Goal: Task Accomplishment & Management: Use online tool/utility

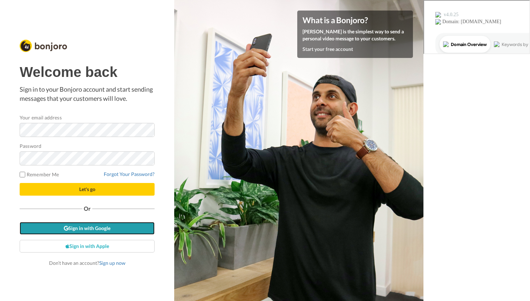
click at [102, 232] on link "Sign in with Google" at bounding box center [87, 228] width 135 height 13
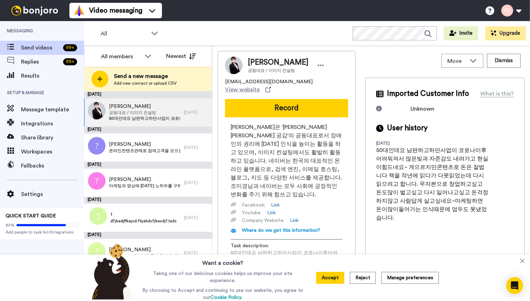
click at [40, 109] on span "Message template" at bounding box center [52, 109] width 63 height 8
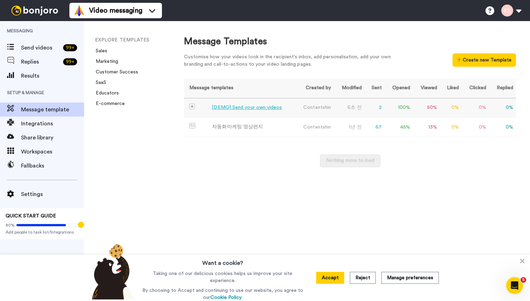
click at [258, 107] on div "[DEMO] Send your own videos" at bounding box center [247, 107] width 70 height 7
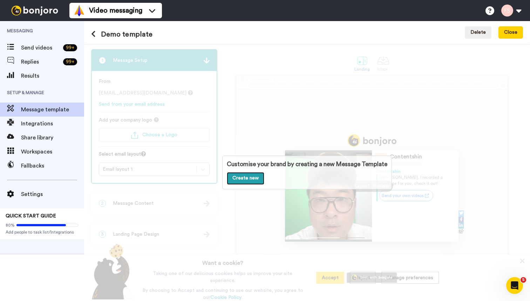
click at [259, 178] on link "Create new" at bounding box center [246, 178] width 38 height 13
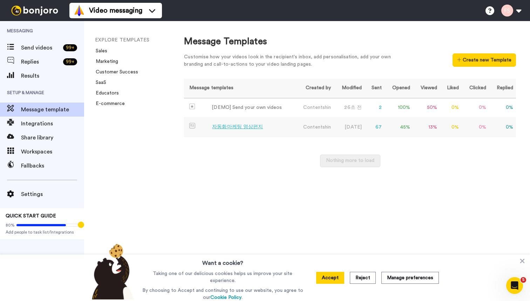
click at [242, 128] on div "자동화마케팅 영상편지" at bounding box center [237, 126] width 51 height 7
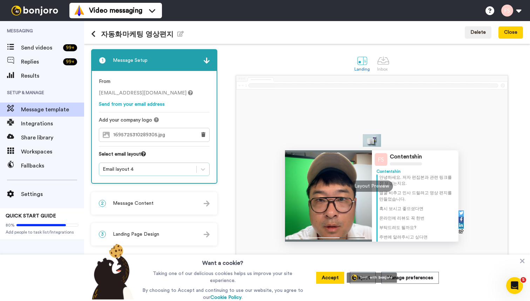
scroll to position [14, 0]
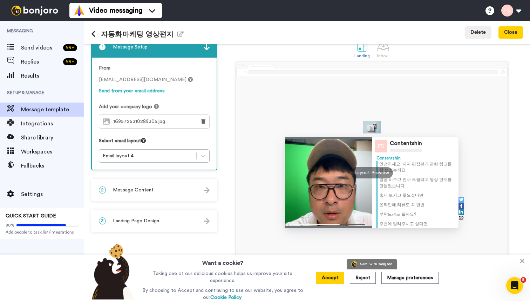
click at [177, 187] on div "2 Message Content" at bounding box center [154, 189] width 125 height 21
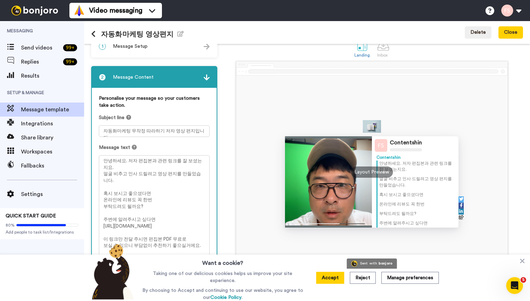
click at [95, 36] on icon at bounding box center [93, 34] width 5 height 7
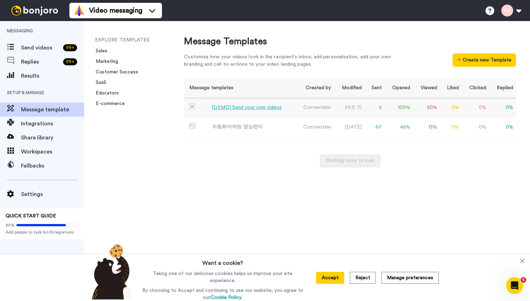
click at [247, 110] on div "[DEMO] Send your own videos" at bounding box center [247, 107] width 70 height 7
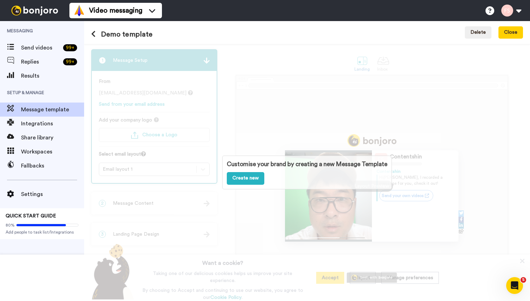
click at [272, 127] on div "Customise your brand by creating a new Message Template Create new" at bounding box center [307, 172] width 446 height 257
click at [185, 203] on div "Customise your brand by creating a new Message Template Create new" at bounding box center [307, 172] width 446 height 257
click at [256, 181] on link "Create new" at bounding box center [246, 178] width 38 height 13
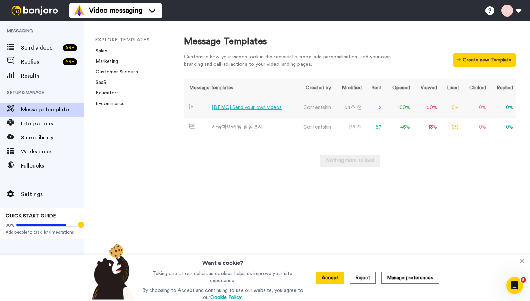
click at [255, 109] on div "[DEMO] Send your own videos" at bounding box center [247, 107] width 70 height 7
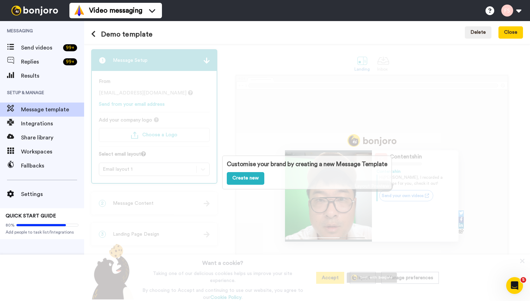
click at [368, 128] on div "Customise your brand by creating a new Message Template Create new" at bounding box center [307, 172] width 446 height 257
click at [276, 128] on div "Customise your brand by creating a new Message Template Create new" at bounding box center [307, 172] width 446 height 257
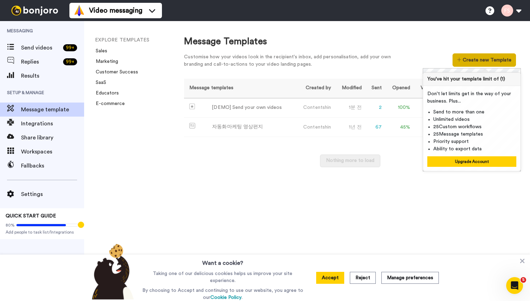
click at [489, 56] on button "Create new Template" at bounding box center [484, 59] width 63 height 13
click at [241, 127] on div "자동화마케팅 영상편지" at bounding box center [237, 126] width 51 height 7
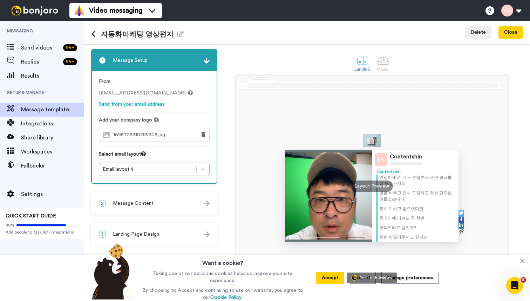
scroll to position [14, 0]
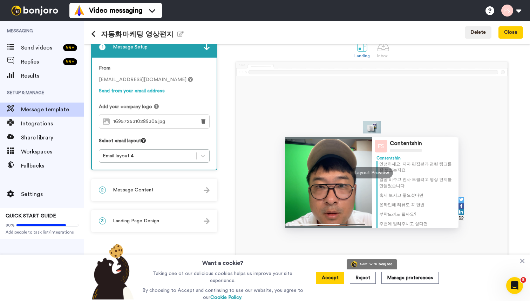
click at [176, 120] on div "1695725310289305.jpg" at bounding box center [146, 121] width 94 height 13
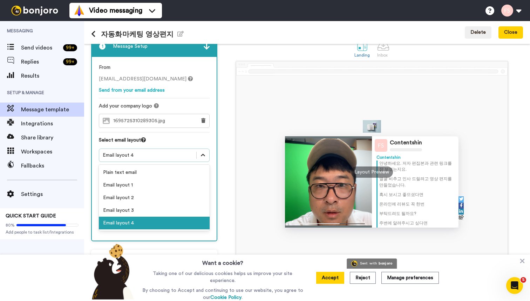
click at [202, 155] on icon at bounding box center [203, 154] width 7 height 7
click at [215, 146] on div "From [EMAIL_ADDRESS][DOMAIN_NAME] Send from your email address Add your company…" at bounding box center [154, 148] width 125 height 183
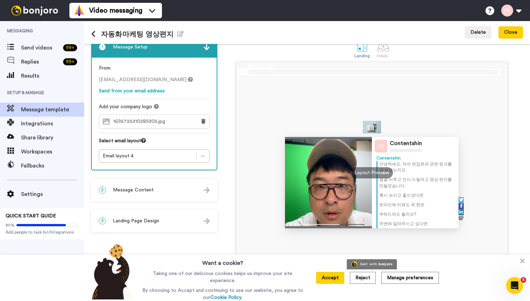
click at [176, 184] on div "2 Message Content" at bounding box center [154, 189] width 125 height 21
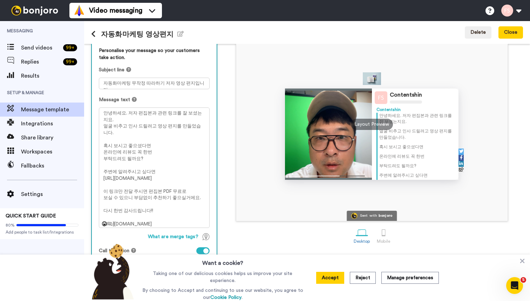
scroll to position [60, 0]
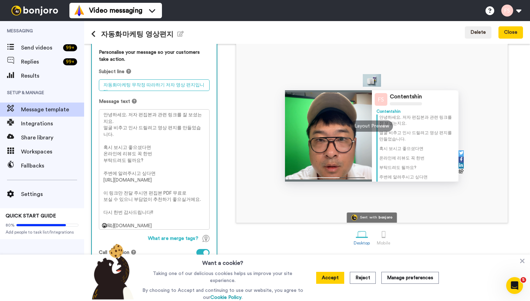
click at [124, 81] on textarea "자동화마케팅 무작정 따라하기 저자 영상 편지입니다." at bounding box center [154, 85] width 111 height 12
type textarea "d"
type textarea "[DEMOGRAPHIC_DATA]"
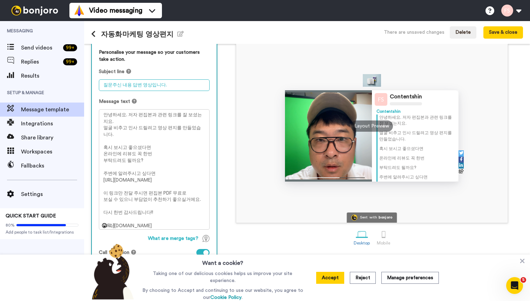
type textarea "질문주신 내용 답변 영상입니다."
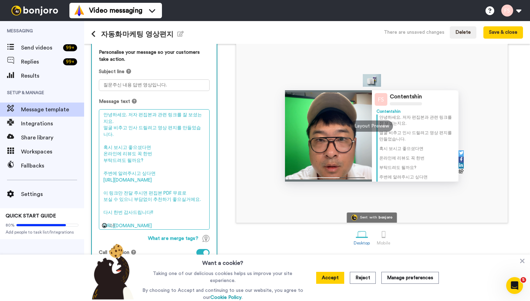
click at [184, 123] on textarea "안녕하세요. 저자 편집본과 관련 링크를 잘 보셨는지요. 얼굴 비추고 인사 드릴려고 영상 편지를 만들었습니다. 혹시 보시고 좋으셨다면 온라인에 …" at bounding box center [154, 169] width 111 height 120
drag, startPoint x: 198, startPoint y: 122, endPoint x: 126, endPoint y: 115, distance: 71.9
click at [127, 115] on textarea "안녕하세요. 저자 편집본과 관련 링크를 잘 보셨는지요. 얼굴 비추고 인사 드릴려고 영상 편지를 만들었습니다. 혹시 보시고 좋으셨다면 온라인에 …" at bounding box center [154, 169] width 111 height 120
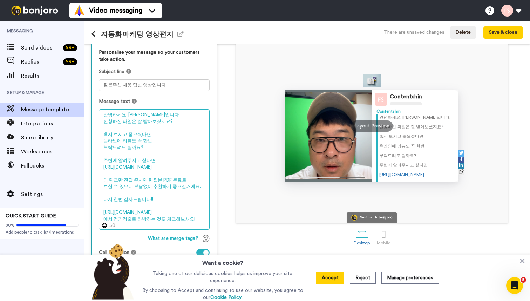
click at [148, 146] on textarea "안녕하세요. [PERSON_NAME]입니다. 신청하신 파일은 잘 받아보셨지요? 혹시 보시고 좋으셨다면 온라인에 리뷰도 꼭 한번 부탁드려도 될까…" at bounding box center [154, 169] width 111 height 120
drag, startPoint x: 194, startPoint y: 186, endPoint x: 106, endPoint y: 160, distance: 91.9
click at [106, 160] on textarea "안녕하세요. [PERSON_NAME]입니다. 신청하신 파일은 잘 받아보셨지요? 혹시 보시고 좋으셨다면 온라인에 리뷰도 꼭 한번 부탁드려도 될까…" at bounding box center [154, 169] width 111 height 120
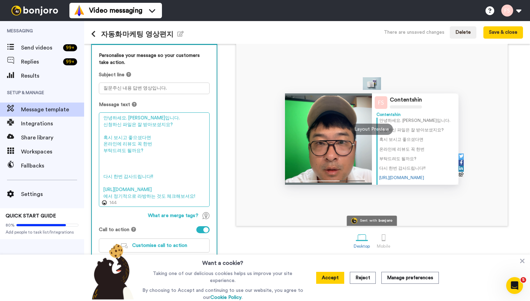
scroll to position [58, 0]
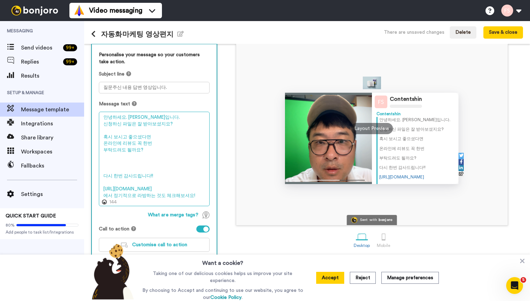
paste textarea "[URL][DOMAIN_NAME]"
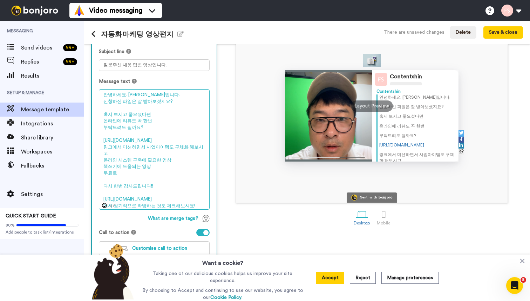
scroll to position [83, 0]
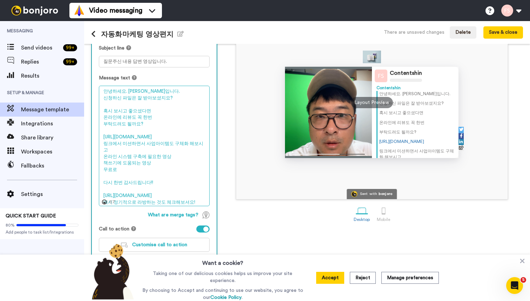
drag, startPoint x: 187, startPoint y: 195, endPoint x: 107, endPoint y: 177, distance: 82.3
click at [107, 177] on textarea "안녕하세요. [PERSON_NAME]입니다. 신청하신 파일은 잘 받아보셨지요? 혹시 보시고 좋으셨다면 온라인에 리뷰도 꼭 한번 부탁드려도 될까…" at bounding box center [154, 146] width 111 height 120
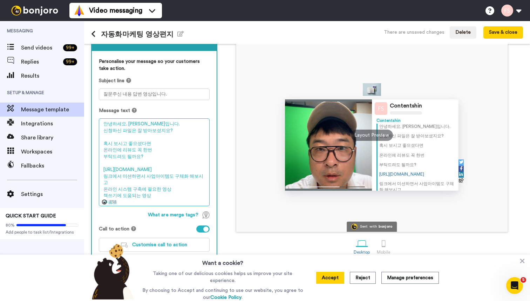
scroll to position [51, 0]
type textarea "안녕하세요. [PERSON_NAME]입니다. 신청하신 파일은 잘 받아보셨지요? 혹시 보시고 좋으셨다면 온라인에 리뷰도 꼭 한번 부탁드려도 될까…"
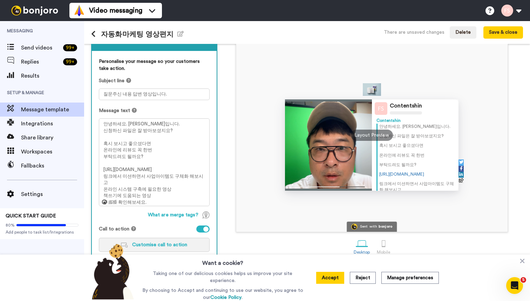
click at [157, 242] on span "Customise call to action" at bounding box center [159, 244] width 55 height 5
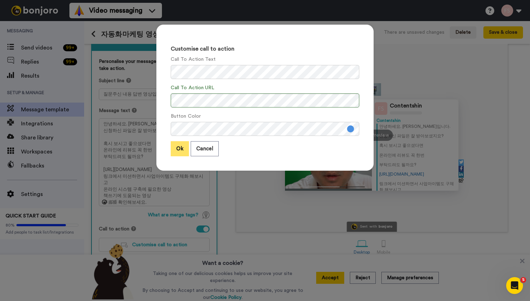
click at [179, 148] on button "Ok" at bounding box center [180, 148] width 18 height 15
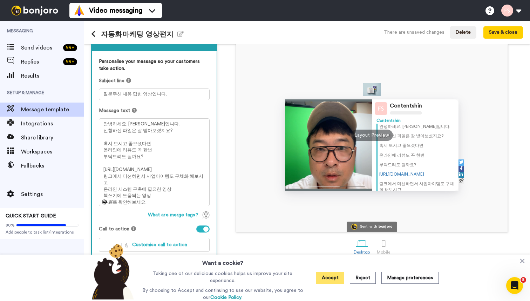
click at [335, 278] on button "Accept" at bounding box center [330, 277] width 28 height 12
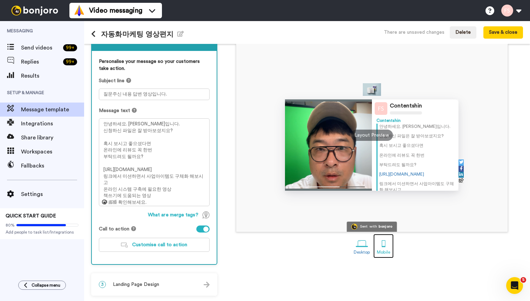
click at [381, 249] on div at bounding box center [384, 243] width 12 height 12
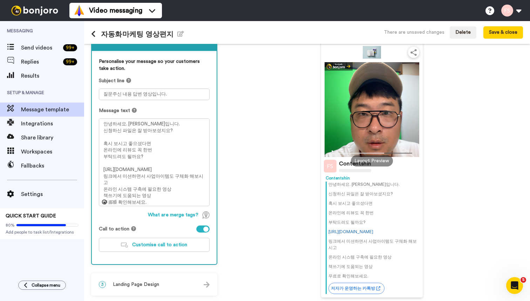
click at [201, 285] on div "3 Landing Page Design" at bounding box center [154, 284] width 125 height 21
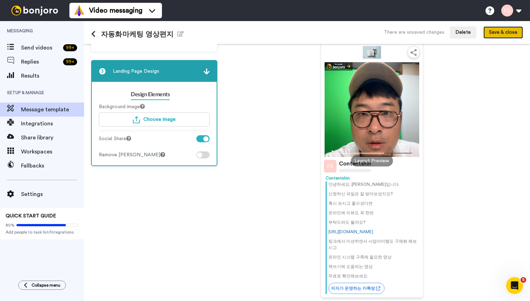
click at [495, 34] on button "Save & close" at bounding box center [504, 32] width 40 height 13
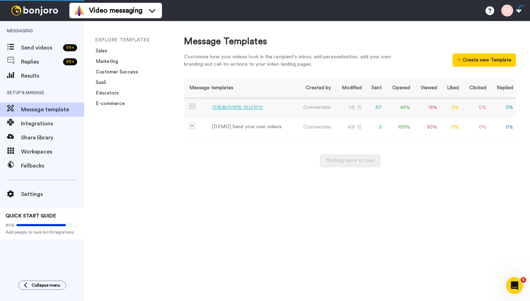
click at [235, 107] on div "자동화마케팅 영상편지" at bounding box center [237, 107] width 51 height 7
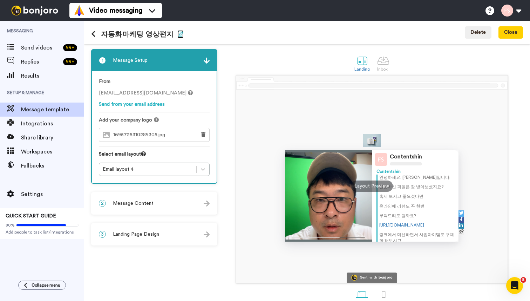
click at [177, 32] on icon "button" at bounding box center [180, 34] width 6 height 6
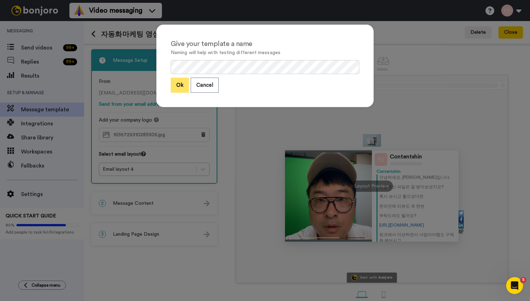
click at [174, 88] on button "Ok" at bounding box center [180, 85] width 18 height 15
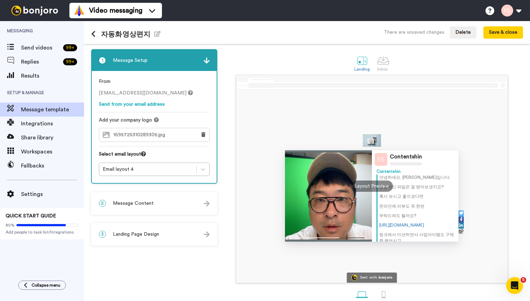
click at [156, 201] on div "2 Message Content" at bounding box center [154, 203] width 125 height 21
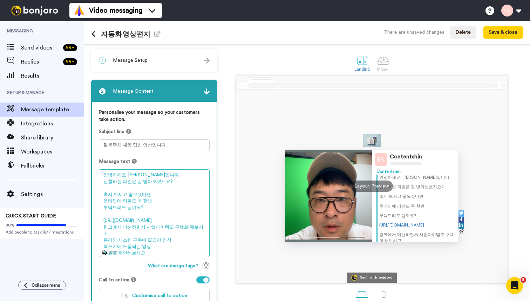
click at [136, 176] on textarea "안녕하세요. [PERSON_NAME]입니다. 신청하신 파일은 잘 받아보셨지요? 혹시 보시고 좋으셨다면 온라인에 리뷰도 꼭 한번 부탁드려도 될까…" at bounding box center [154, 213] width 111 height 88
type textarea "안녕하세요. 신태순 작가입니다. 신청하신 파일은 잘 받아보셨지요? 혹시 보시고 좋으셨다면 온라인에 리뷰도 꼭 한번 부탁드려도 될까요? [URL…"
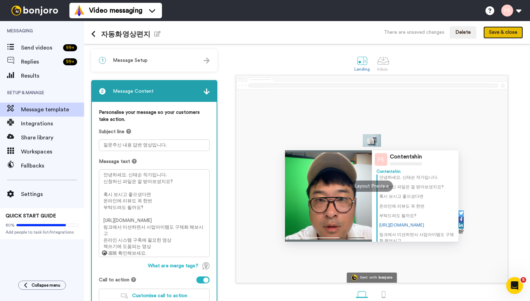
click at [496, 34] on button "Save & close" at bounding box center [504, 32] width 40 height 13
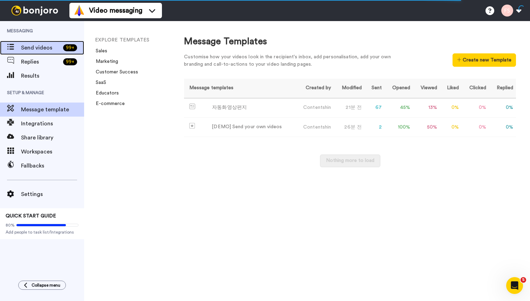
click at [32, 45] on span "Send videos" at bounding box center [40, 47] width 39 height 8
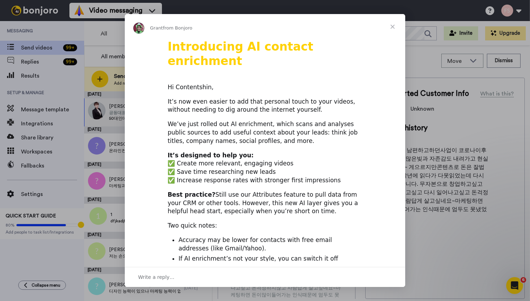
click at [392, 26] on span "Close" at bounding box center [392, 26] width 25 height 25
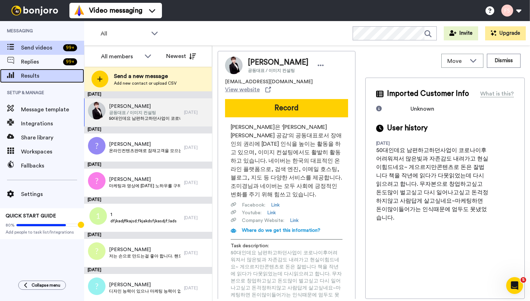
click at [31, 75] on span "Results" at bounding box center [52, 76] width 63 height 8
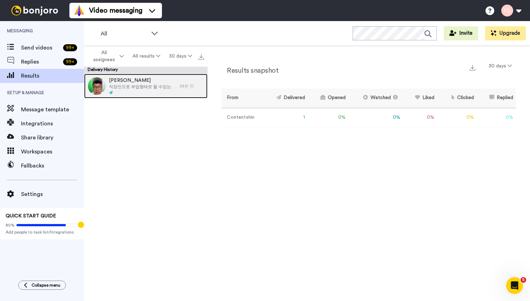
click at [134, 85] on span "직장인으로 부업형태로 할 수있는 창업을 고민하면서 컨텐츠 관련으로 할 수 있는 일이 있을까를 생각하고 알아보고 싶습니다." at bounding box center [142, 87] width 67 height 6
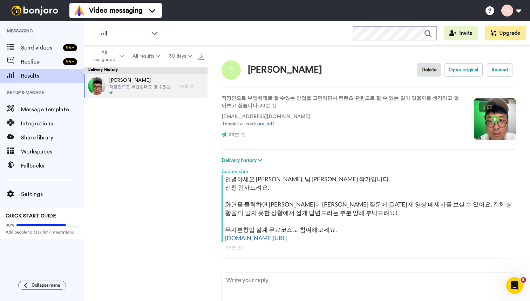
type textarea "x"
